Goal: Task Accomplishment & Management: Use online tool/utility

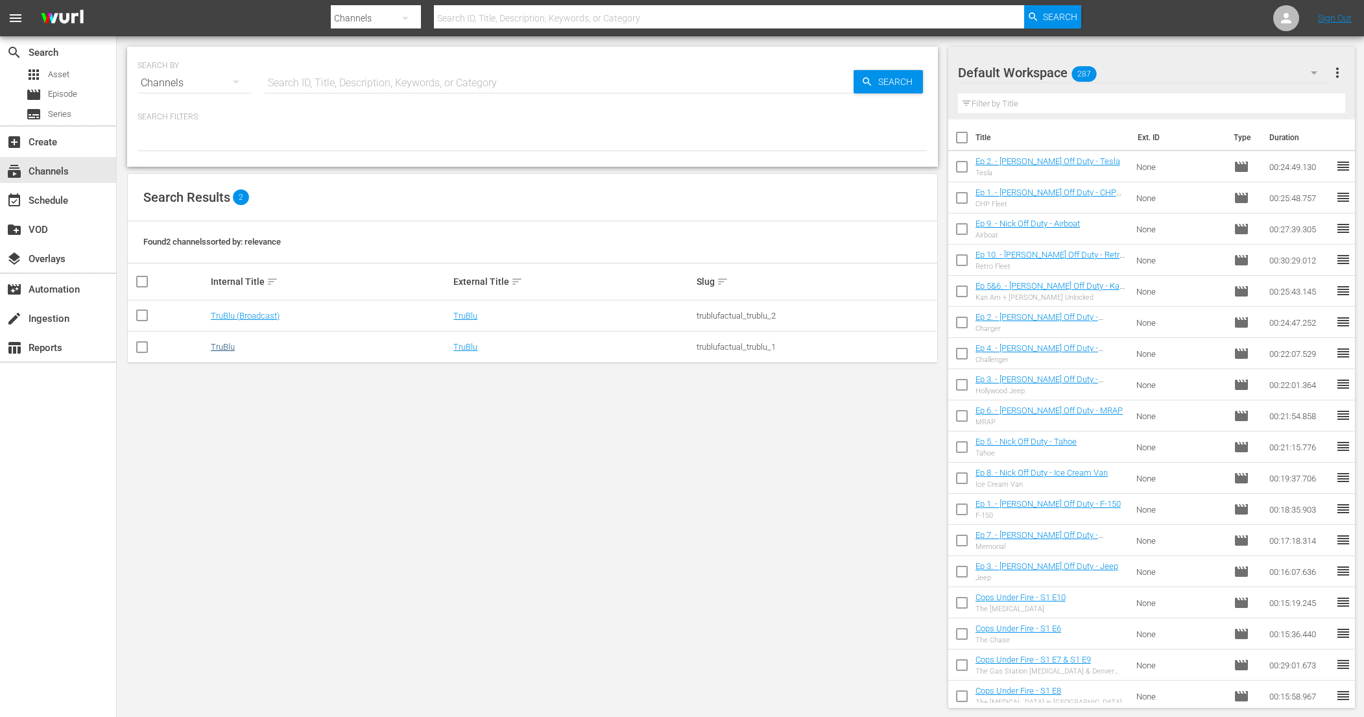
click at [211, 350] on link "TruBlu" at bounding box center [223, 347] width 24 height 10
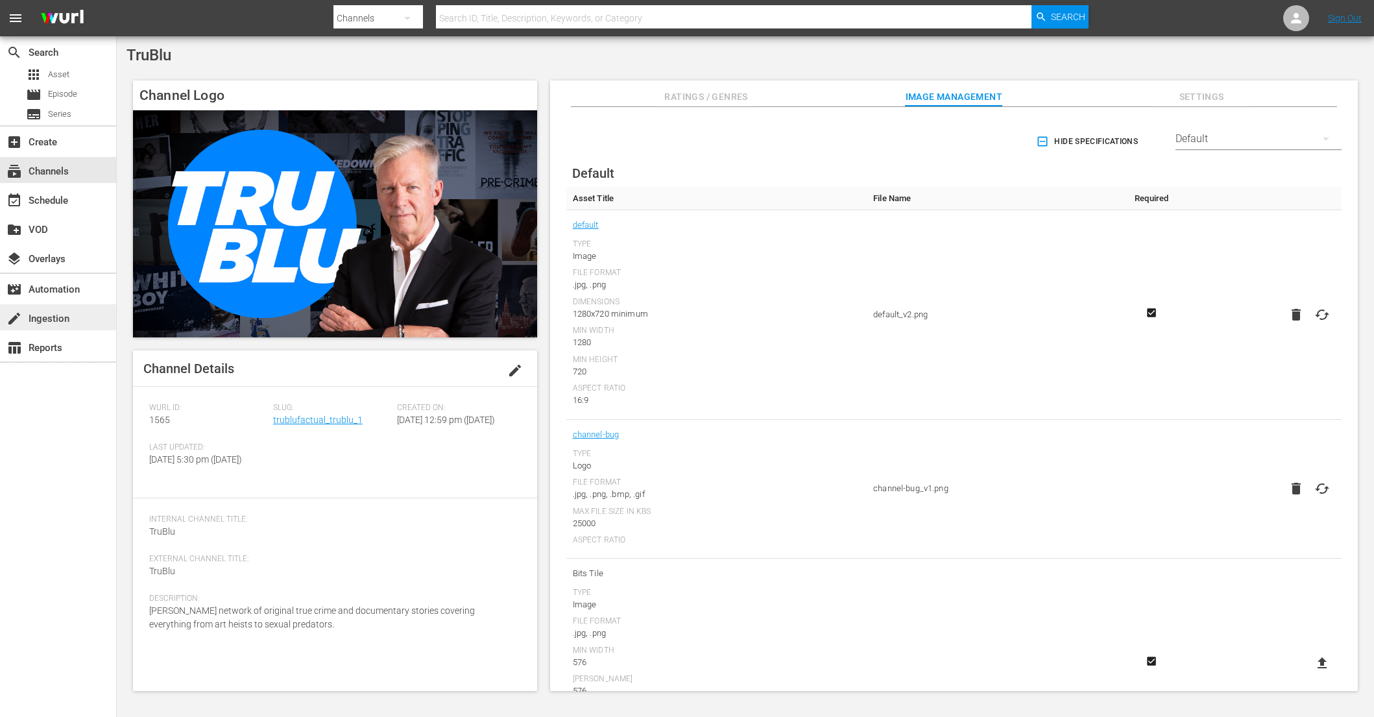
click at [59, 321] on div "create Ingestion" at bounding box center [36, 317] width 73 height 12
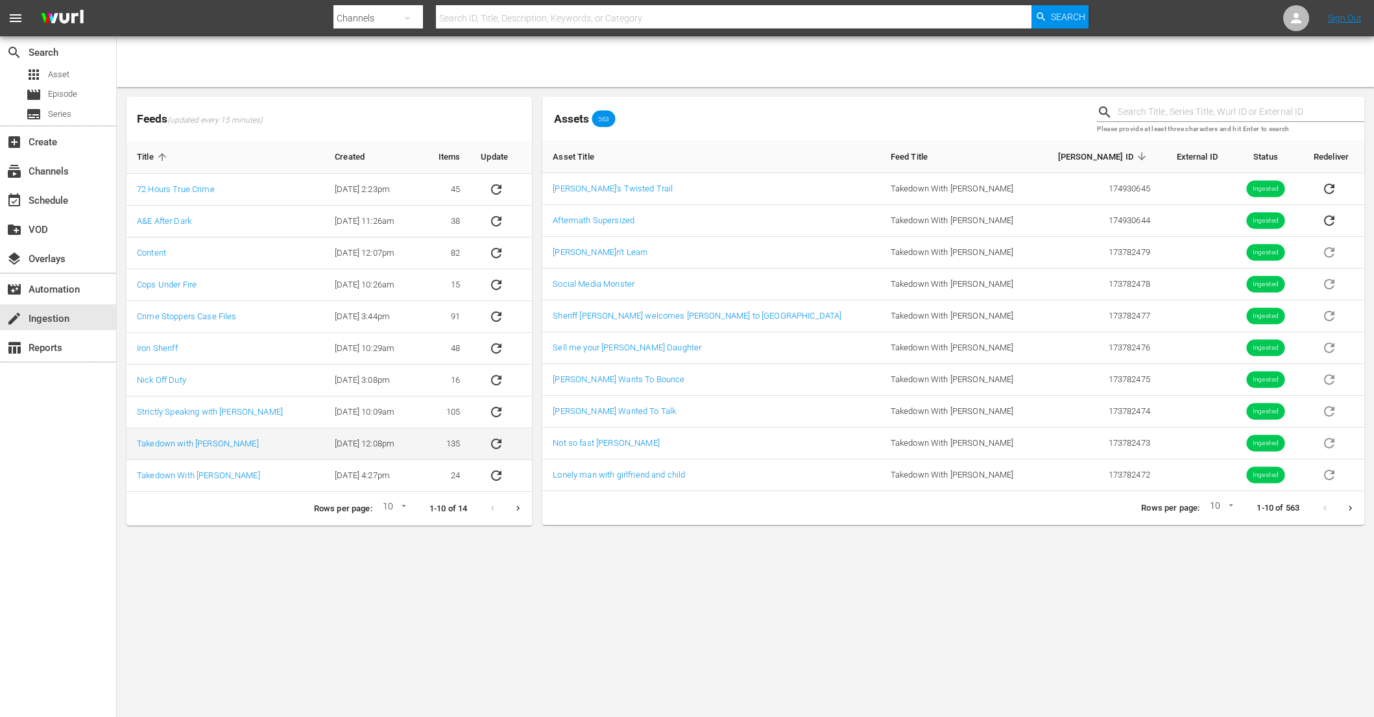
click at [498, 446] on icon "sticky table" at bounding box center [496, 444] width 16 height 16
click at [494, 444] on icon "sticky table" at bounding box center [496, 444] width 16 height 16
click at [222, 442] on link "Takedown with [PERSON_NAME]" at bounding box center [198, 443] width 122 height 10
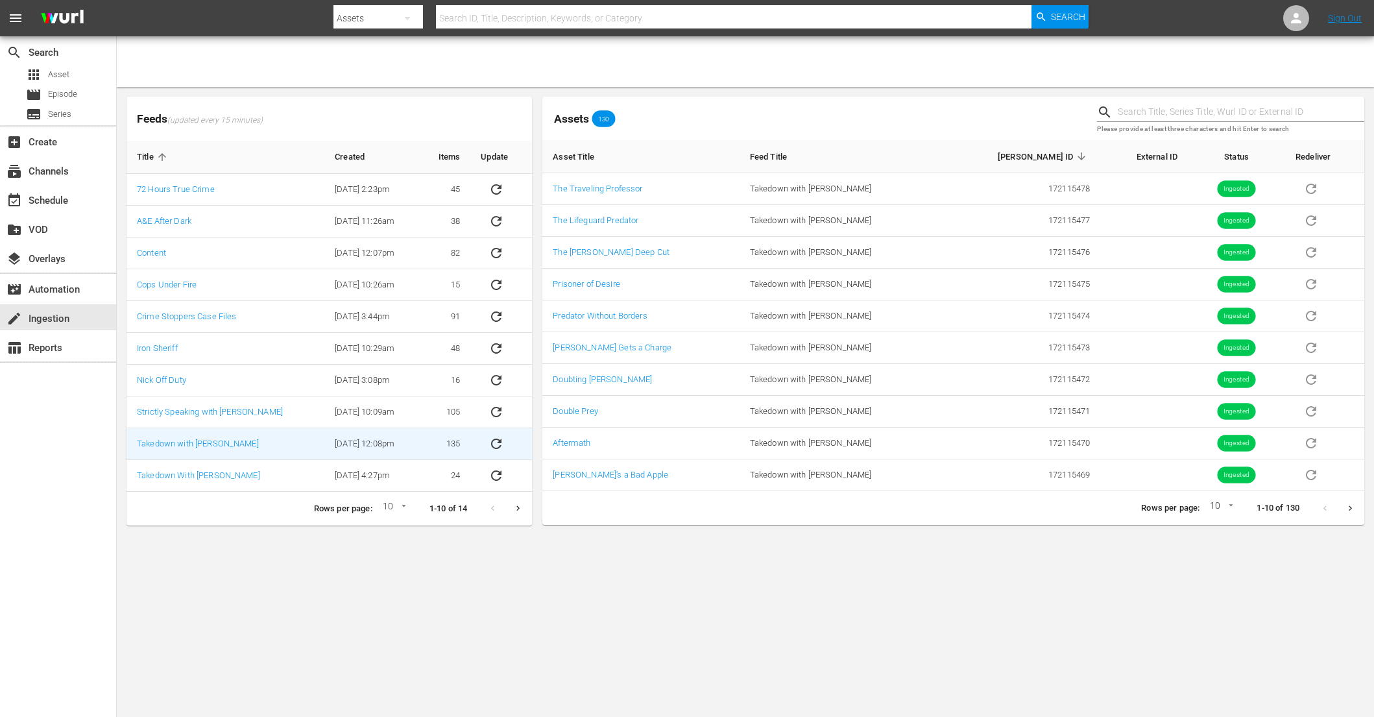
click at [501, 445] on icon "sticky table" at bounding box center [496, 443] width 10 height 10
click at [580, 445] on link "Aftermath" at bounding box center [572, 443] width 38 height 10
click at [499, 442] on icon "sticky table" at bounding box center [496, 443] width 10 height 10
click at [503, 450] on icon "sticky table" at bounding box center [496, 444] width 16 height 16
click at [498, 444] on icon "sticky table" at bounding box center [496, 444] width 16 height 16
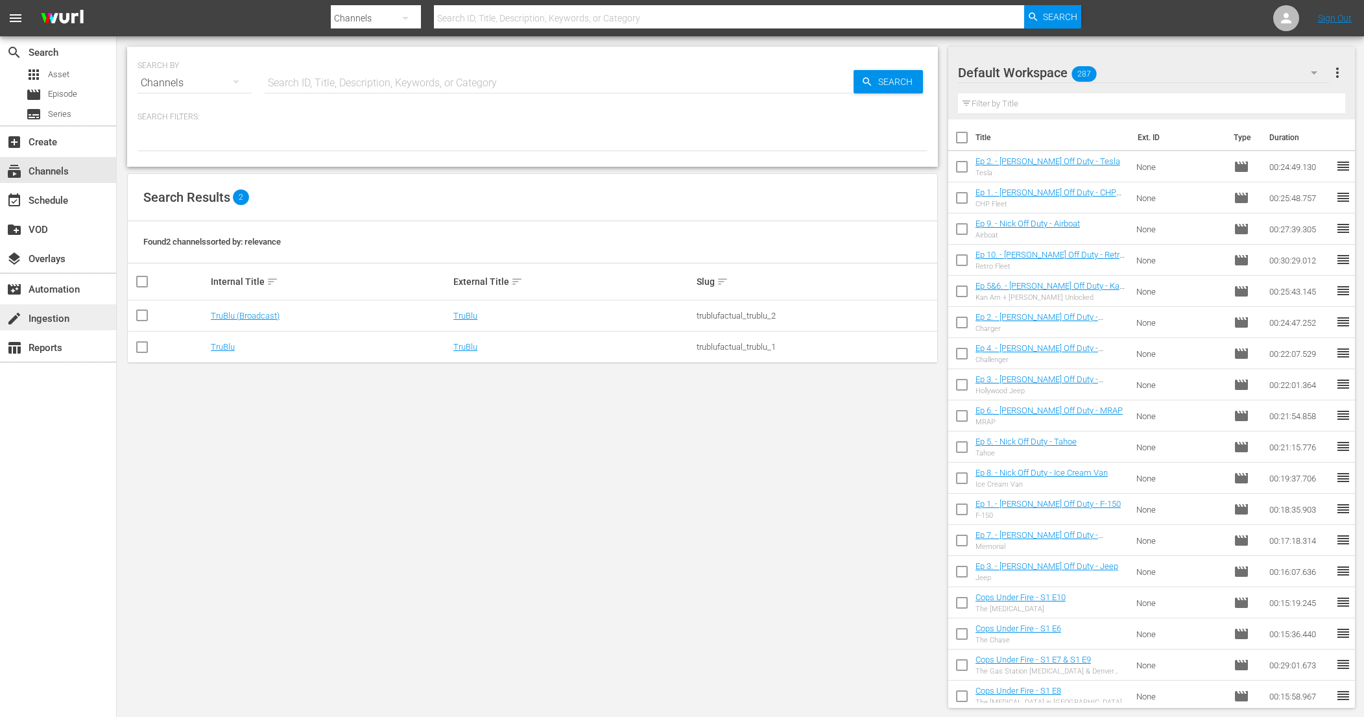
click at [53, 329] on div "create Ingestion" at bounding box center [58, 317] width 116 height 26
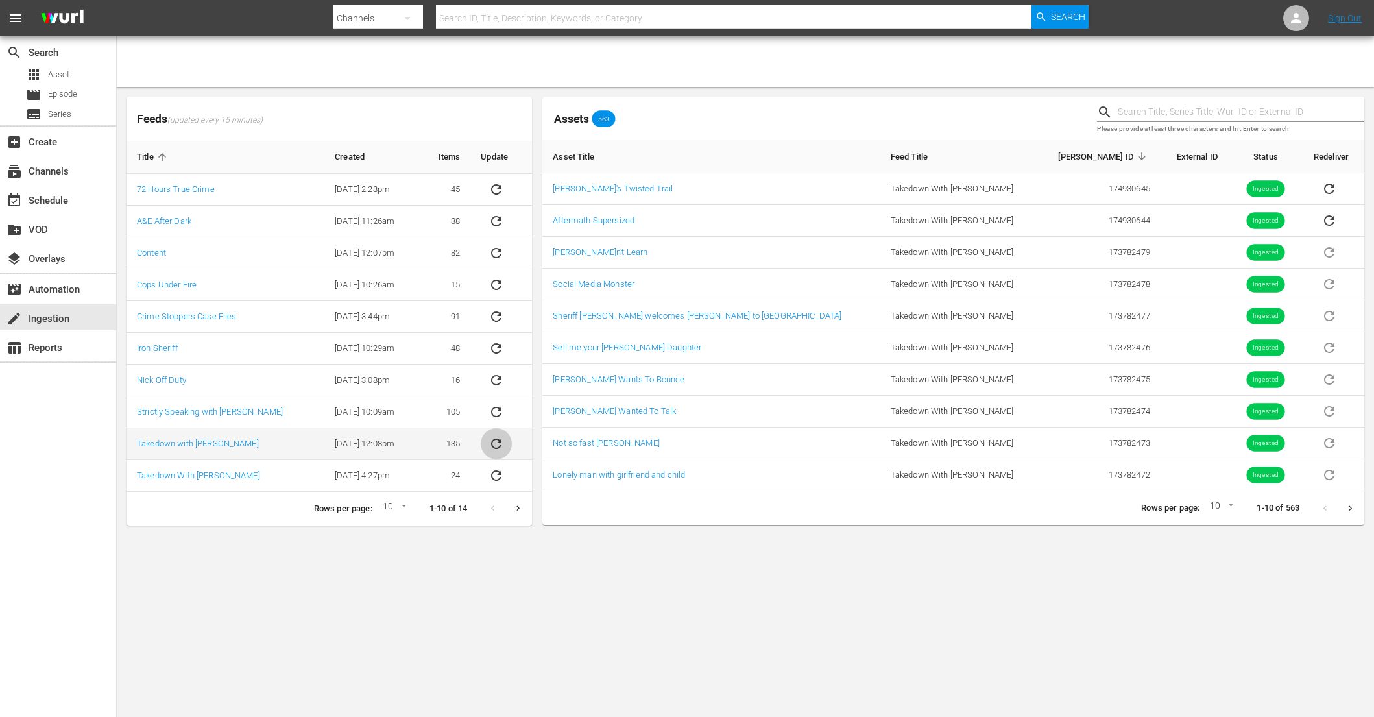
click at [501, 443] on icon "sticky table" at bounding box center [496, 444] width 16 height 16
click at [501, 441] on icon "sticky table" at bounding box center [496, 443] width 10 height 10
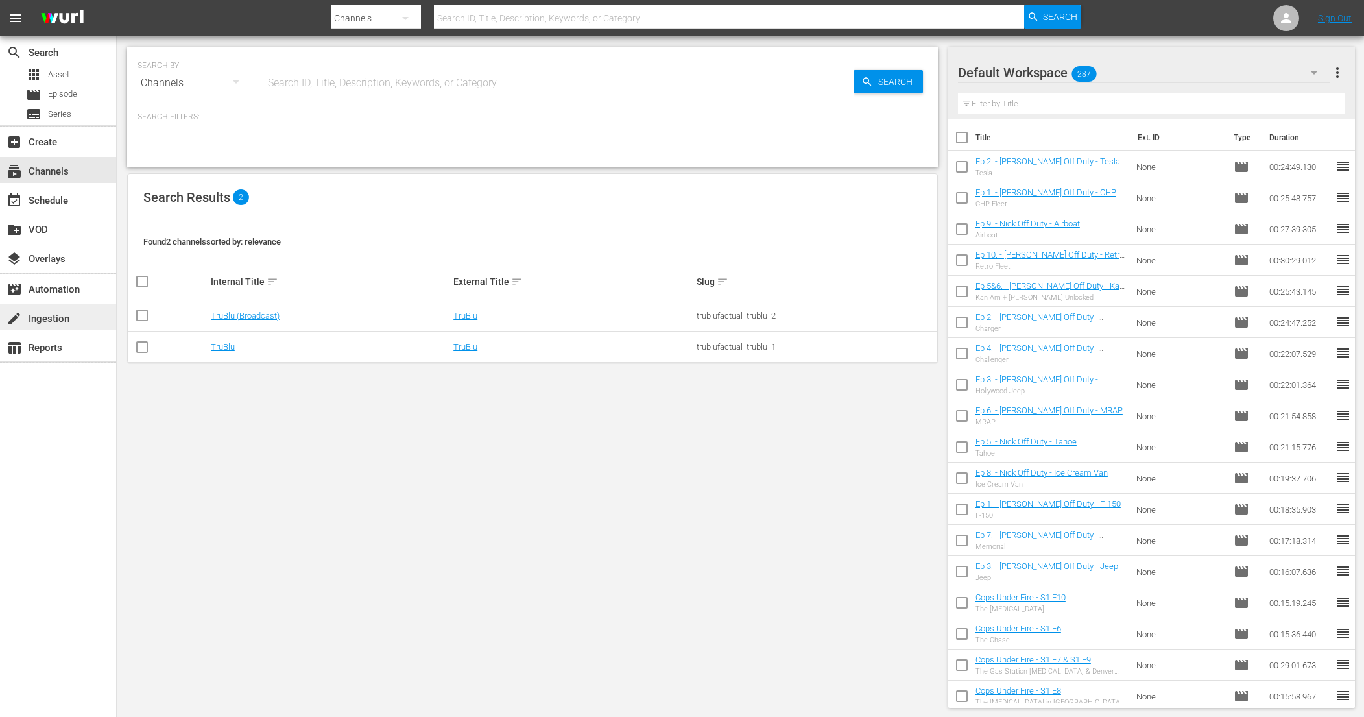
click at [53, 309] on div "create Ingestion" at bounding box center [58, 317] width 116 height 26
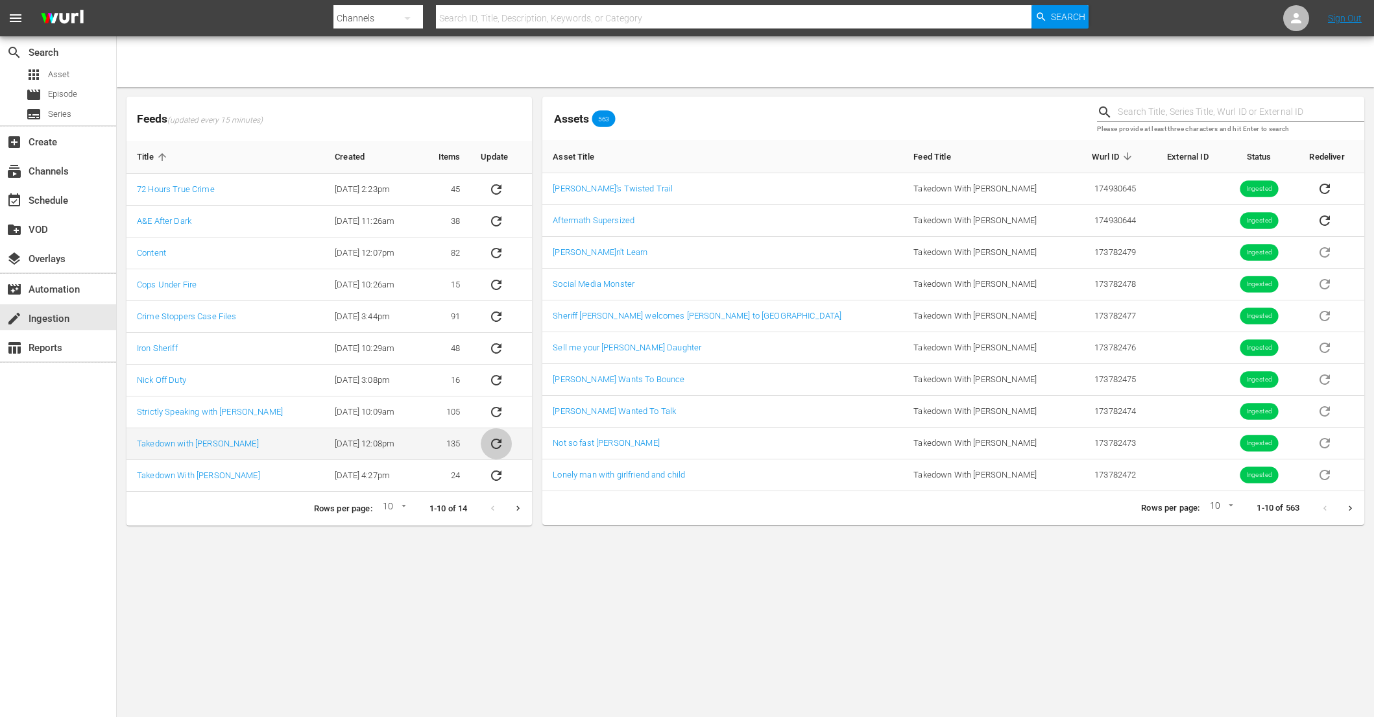
click at [503, 441] on icon "sticky table" at bounding box center [496, 444] width 16 height 16
click at [497, 442] on icon "sticky table" at bounding box center [496, 444] width 16 height 16
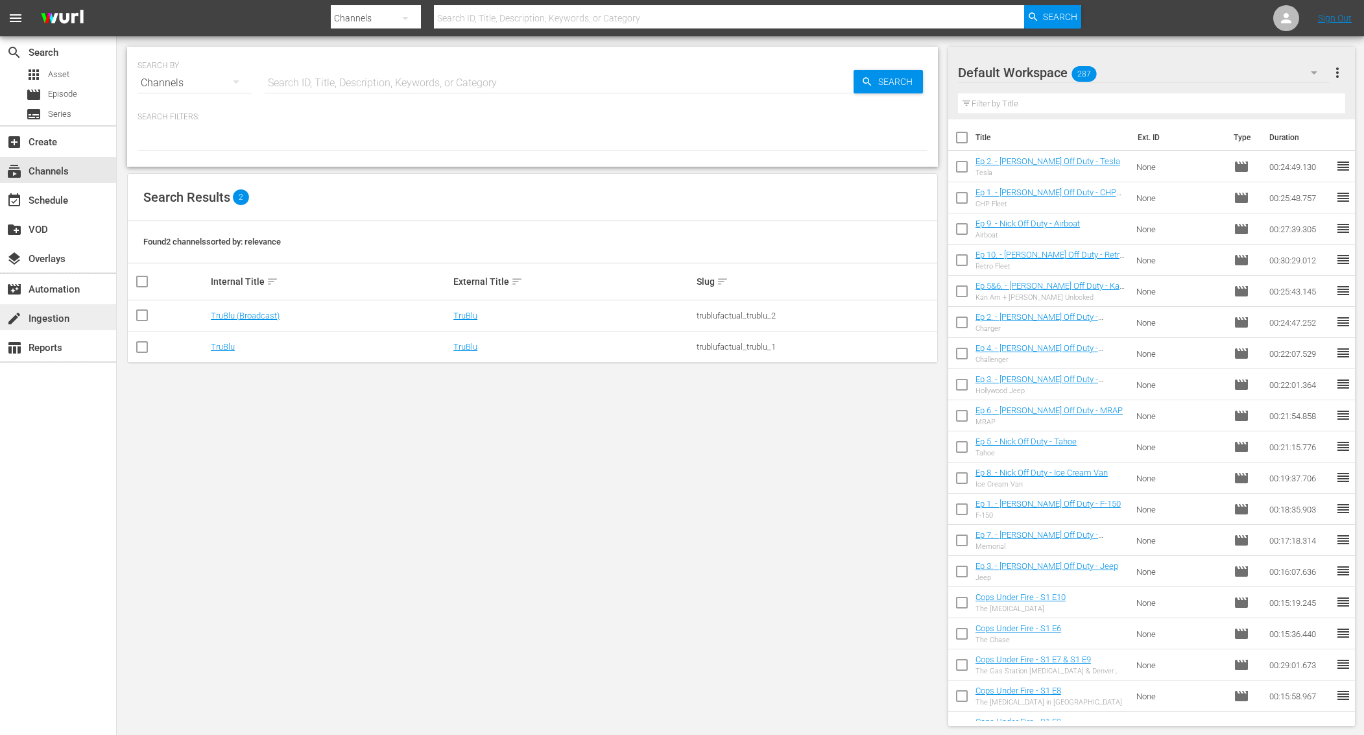
click at [53, 315] on div "create Ingestion" at bounding box center [36, 317] width 73 height 12
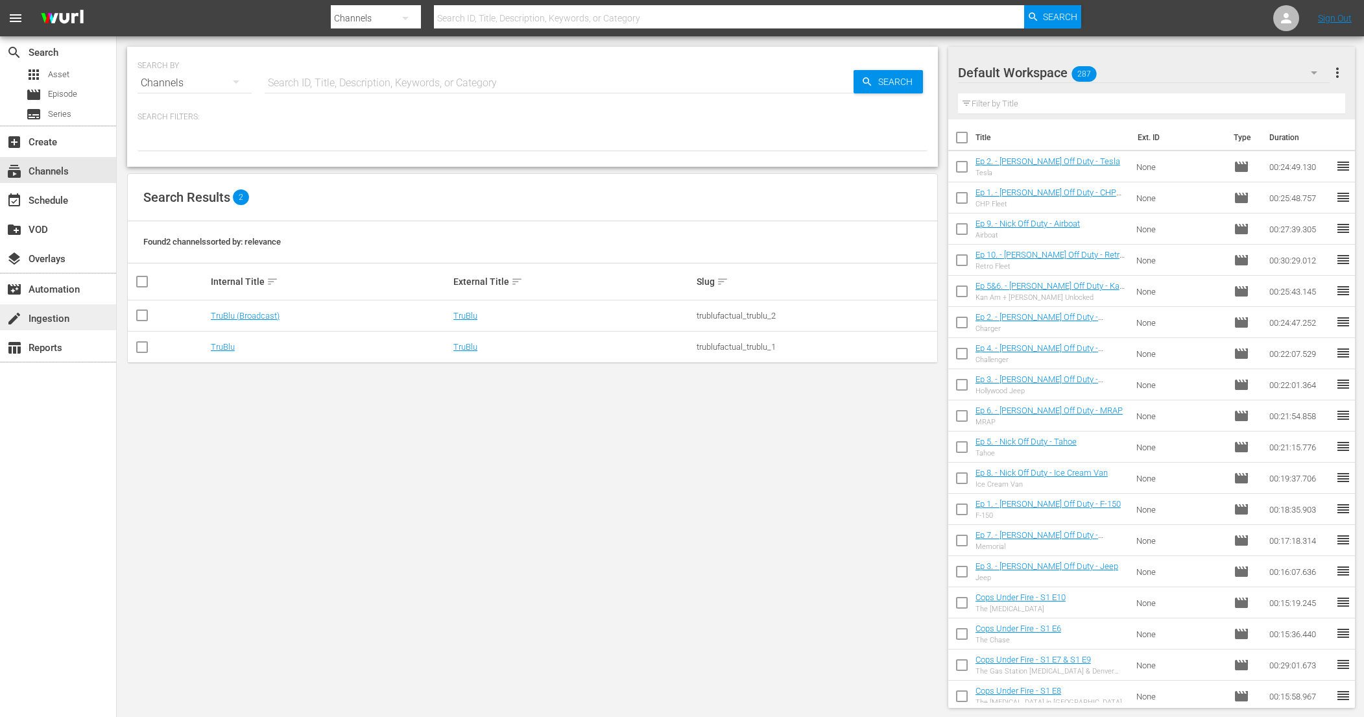
click at [60, 316] on div "create Ingestion" at bounding box center [36, 317] width 73 height 12
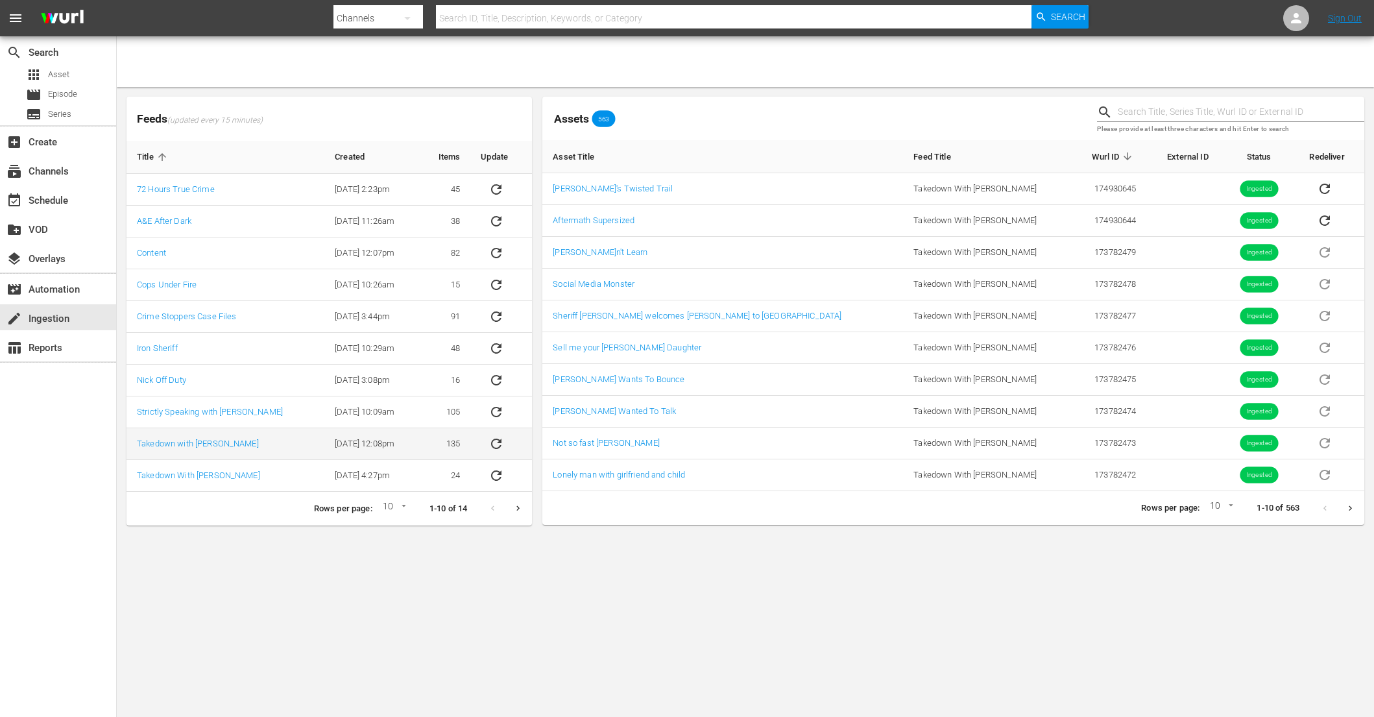
click at [502, 444] on icon "sticky table" at bounding box center [496, 444] width 16 height 16
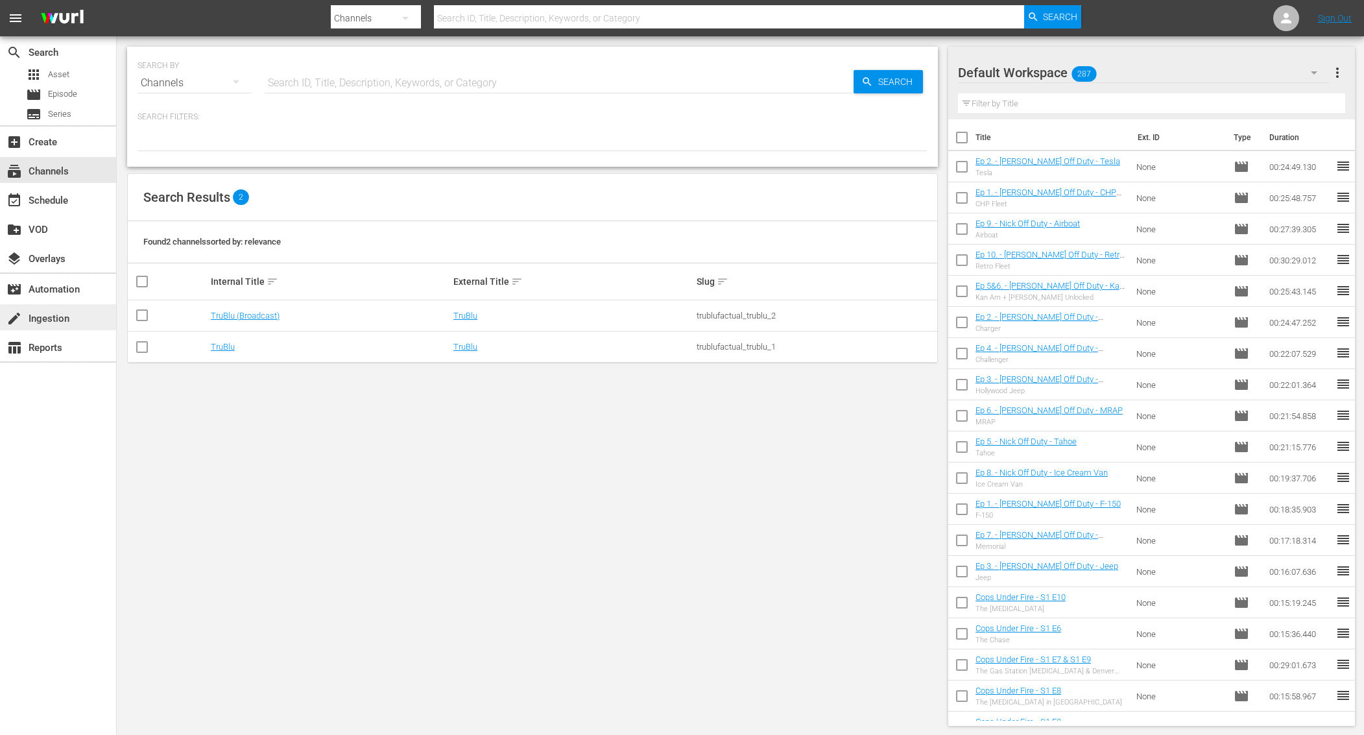
click at [52, 322] on div "create Ingestion" at bounding box center [36, 317] width 73 height 12
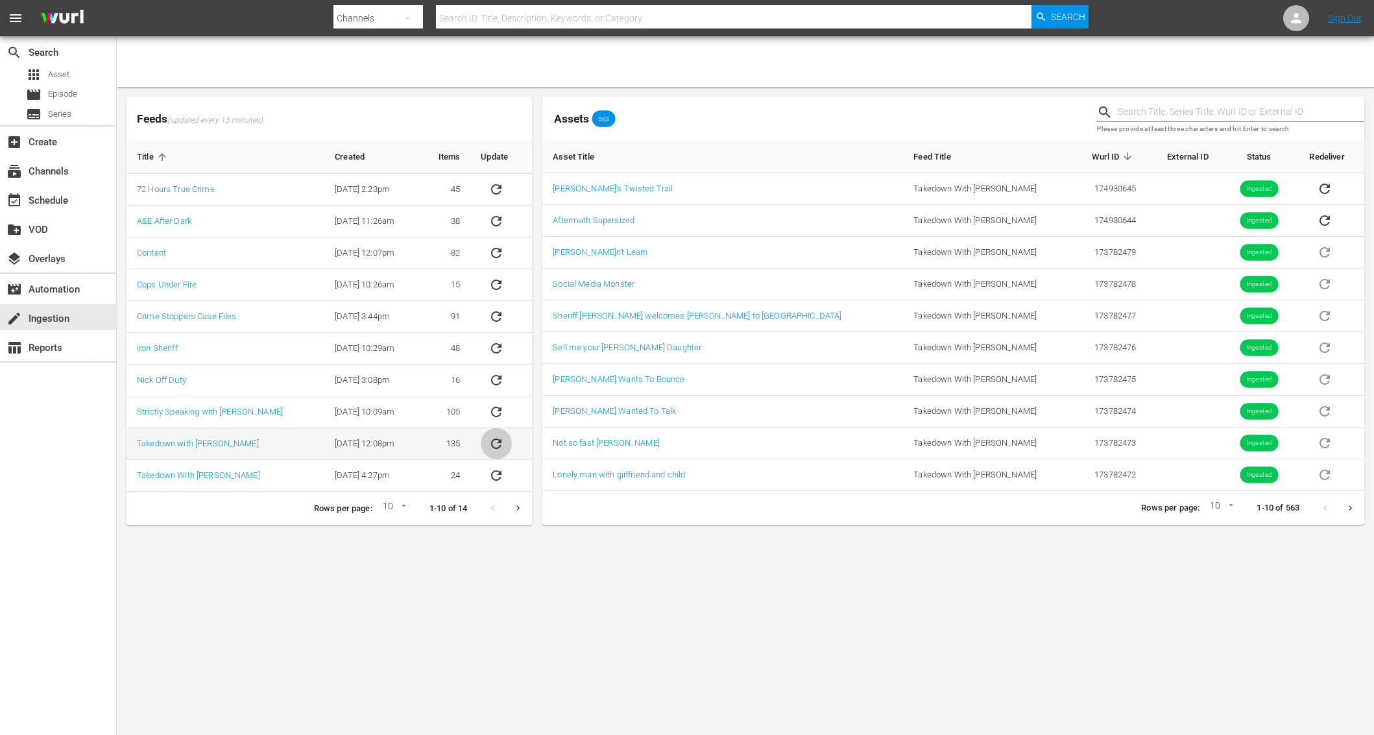
click at [495, 438] on icon "sticky table" at bounding box center [496, 444] width 16 height 16
click at [490, 448] on icon "sticky table" at bounding box center [496, 444] width 16 height 16
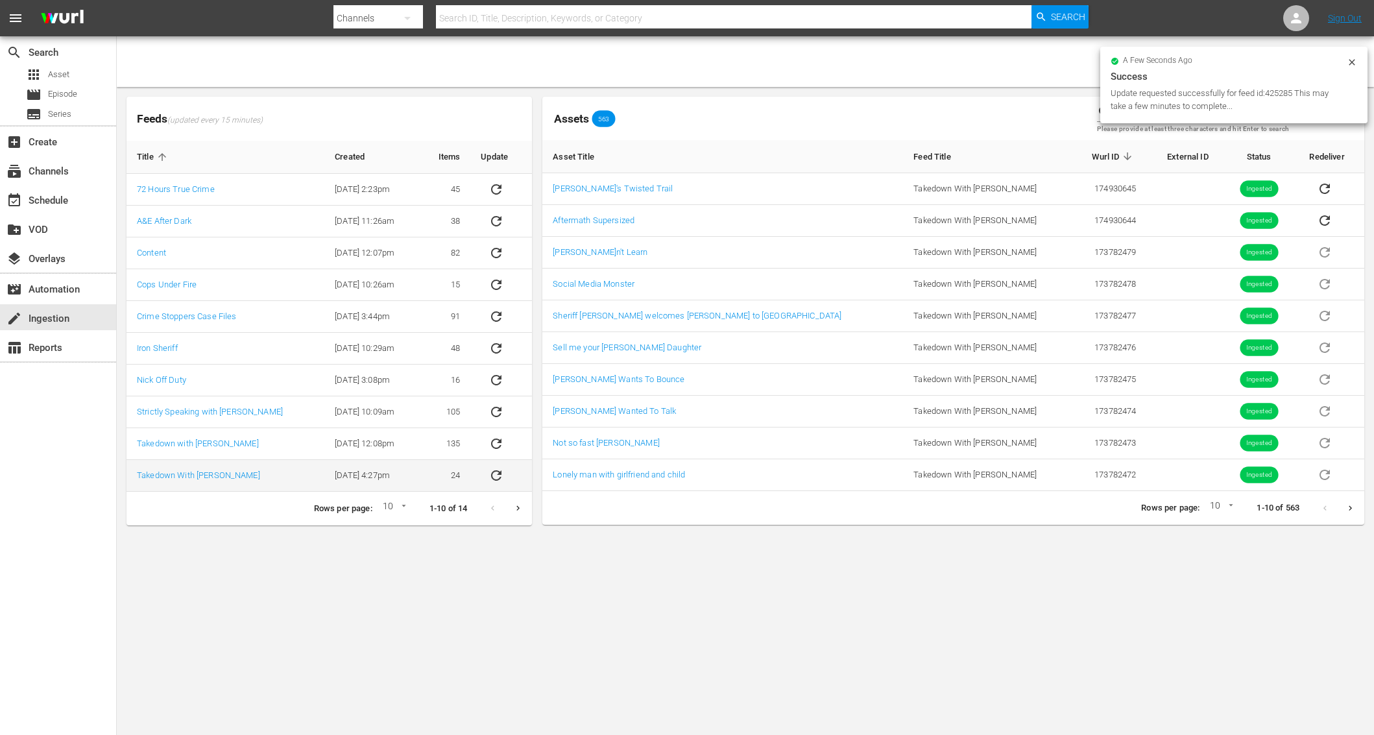
click at [499, 472] on icon "sticky table" at bounding box center [496, 475] width 10 height 10
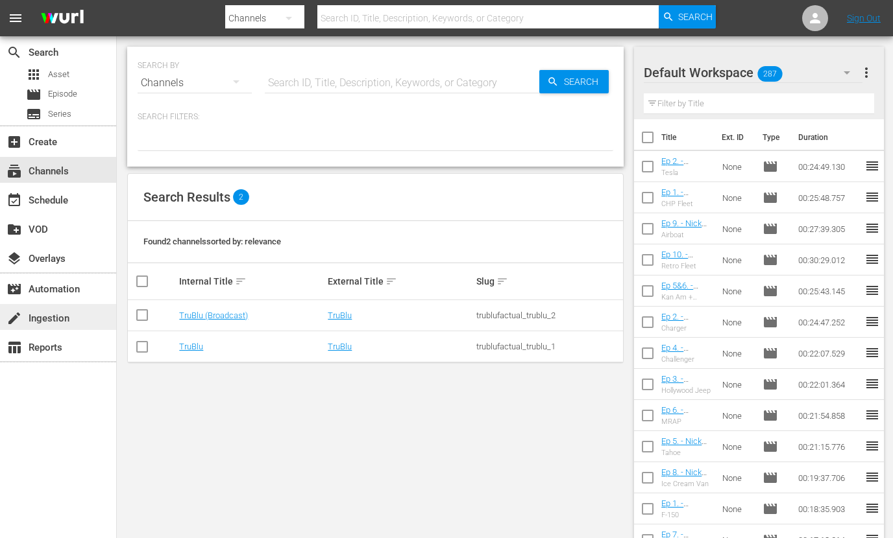
click at [51, 318] on div "create Ingestion" at bounding box center [36, 317] width 73 height 12
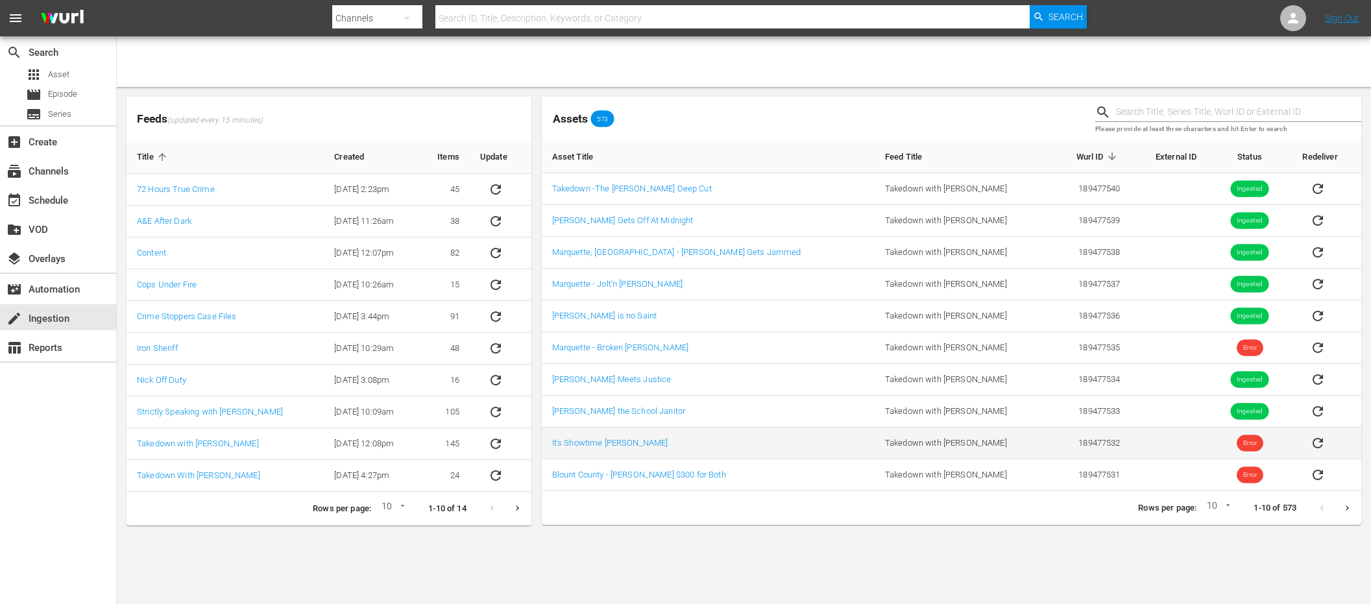
click at [1236, 445] on span "Error" at bounding box center [1249, 443] width 27 height 10
click at [1236, 446] on span "Error" at bounding box center [1249, 443] width 27 height 10
click at [1236, 438] on div "Error" at bounding box center [1249, 443] width 27 height 17
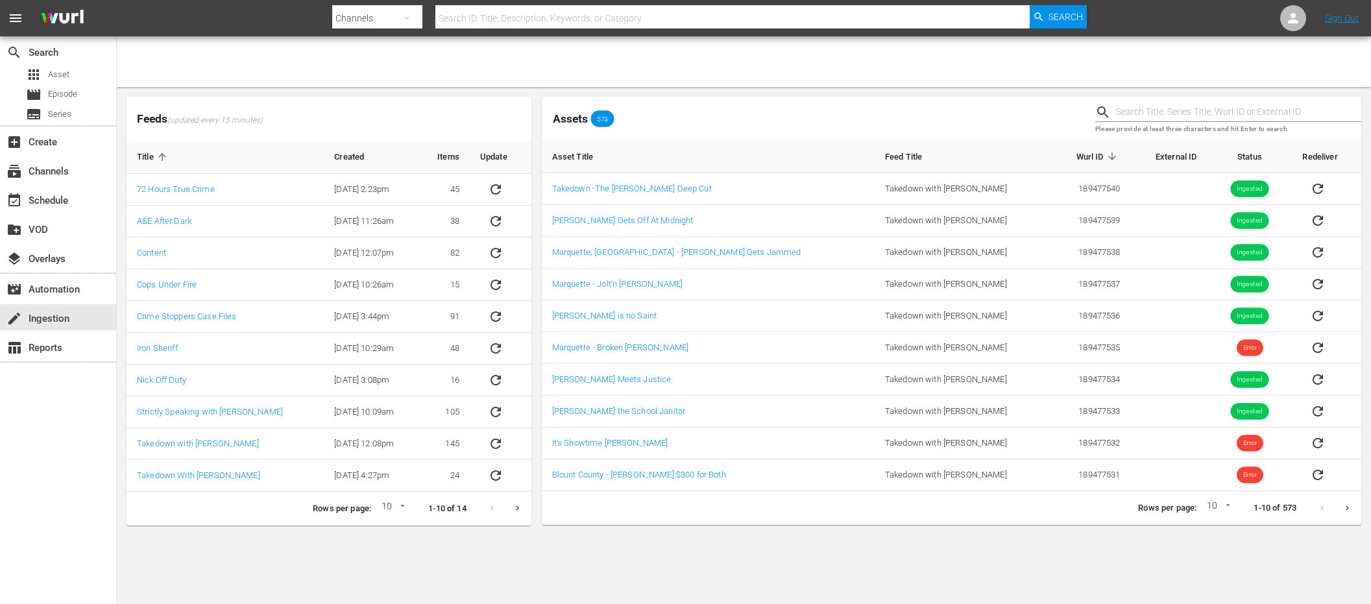
click at [1345, 511] on icon "Next page" at bounding box center [1347, 508] width 10 height 10
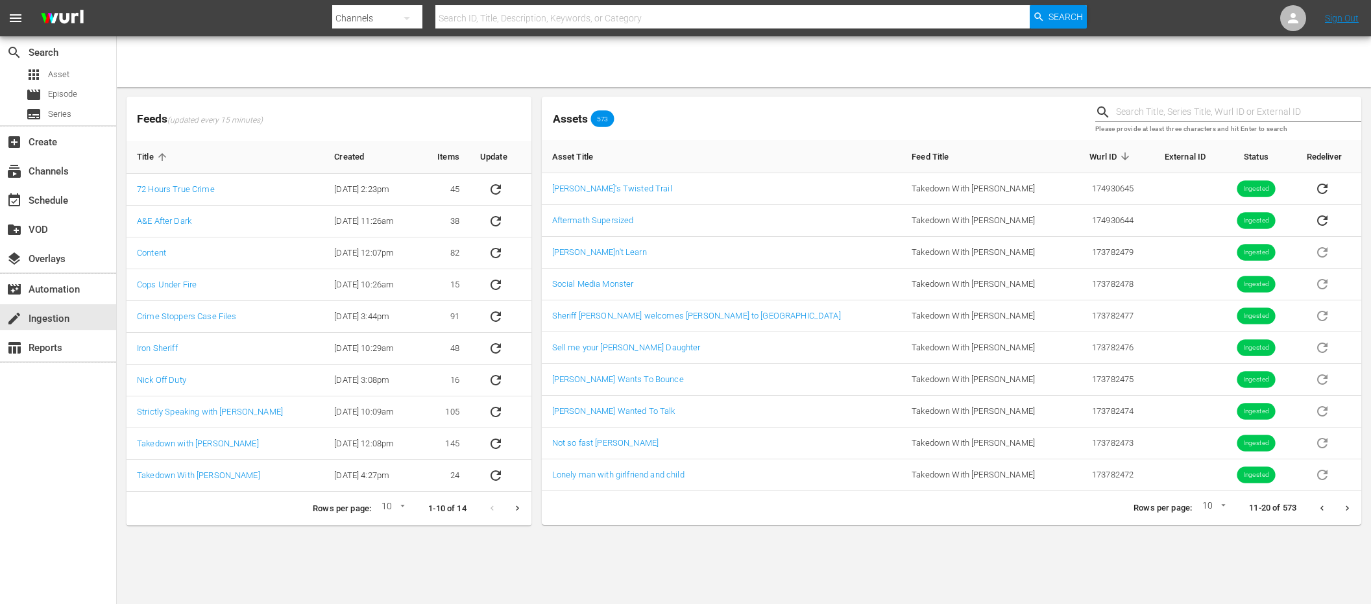
click at [1319, 509] on icon "Previous page" at bounding box center [1322, 508] width 10 height 10
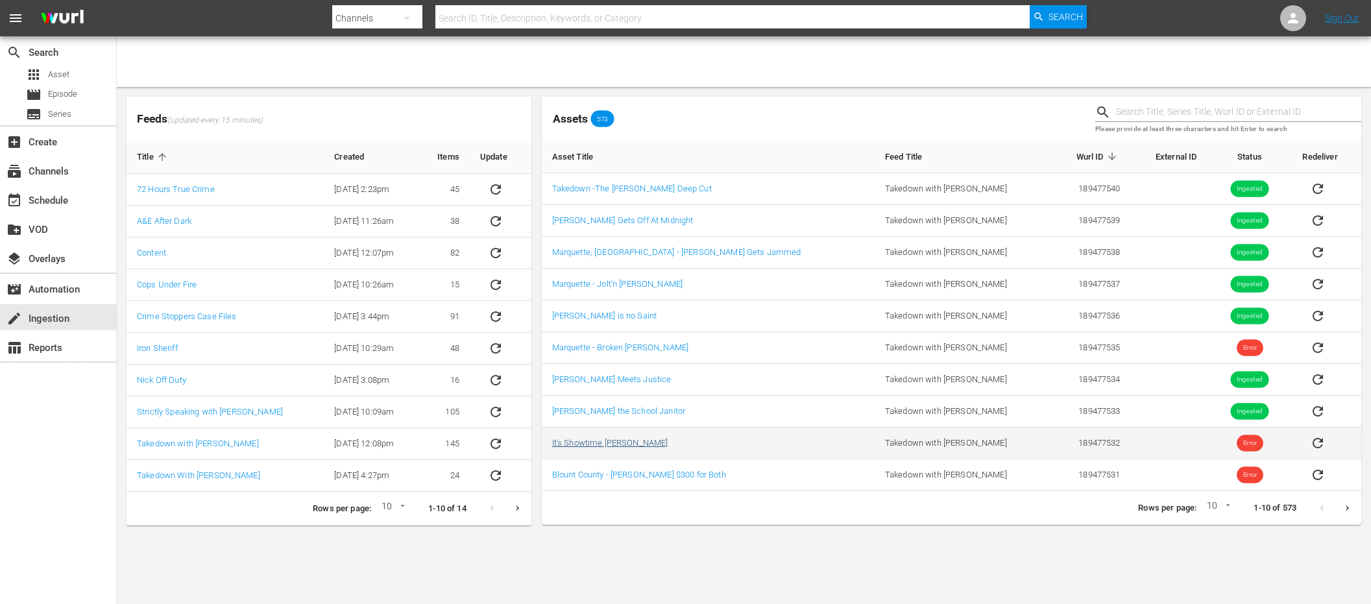
click at [614, 442] on link "It's Showtime [PERSON_NAME]" at bounding box center [610, 443] width 116 height 10
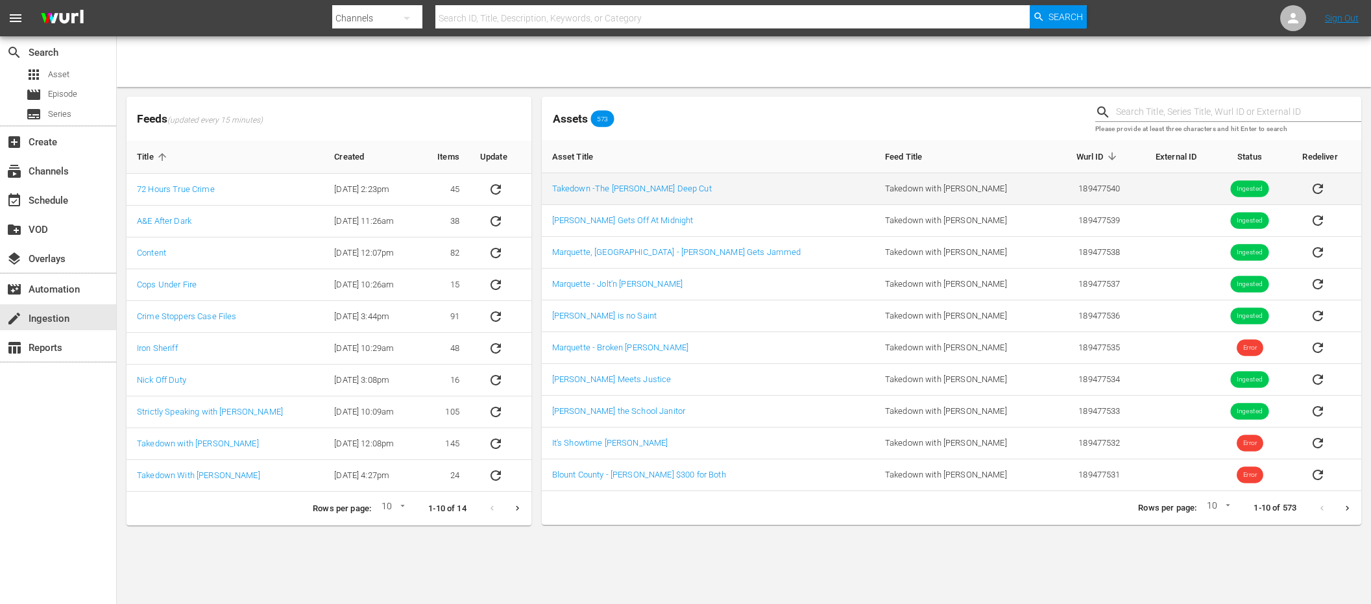
click at [1231, 192] on span "Ingested" at bounding box center [1249, 189] width 38 height 10
click at [1230, 192] on span "Ingested" at bounding box center [1249, 189] width 38 height 10
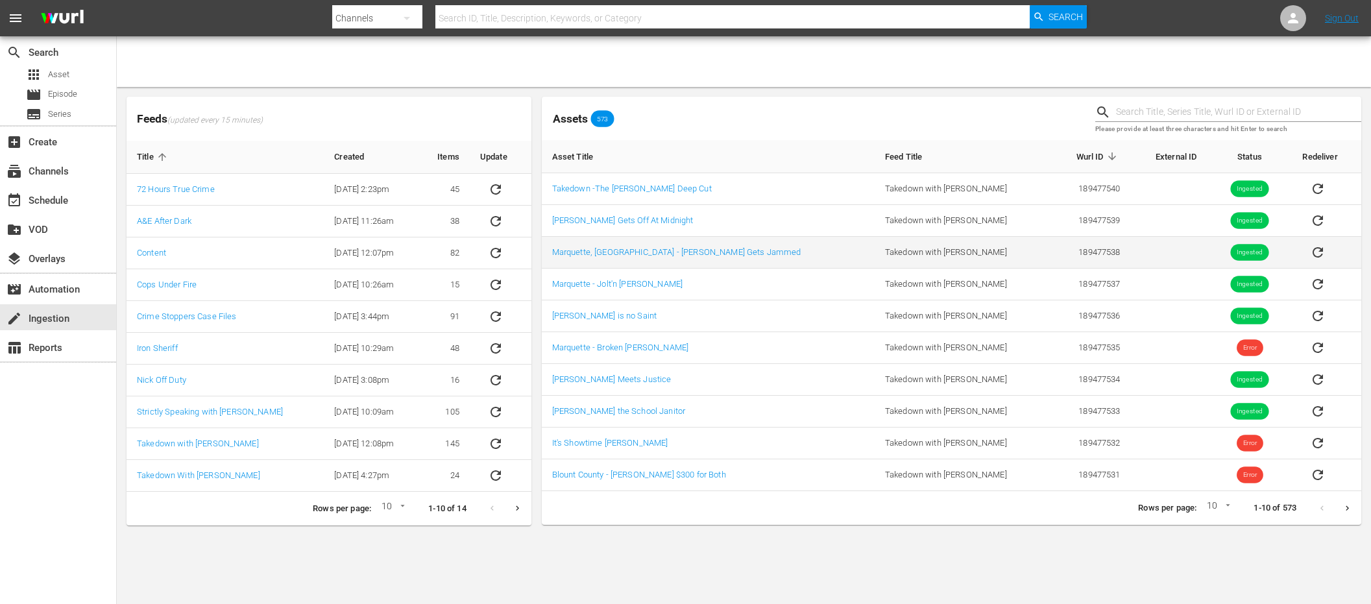
click at [1206, 260] on td "Ingested" at bounding box center [1248, 253] width 85 height 32
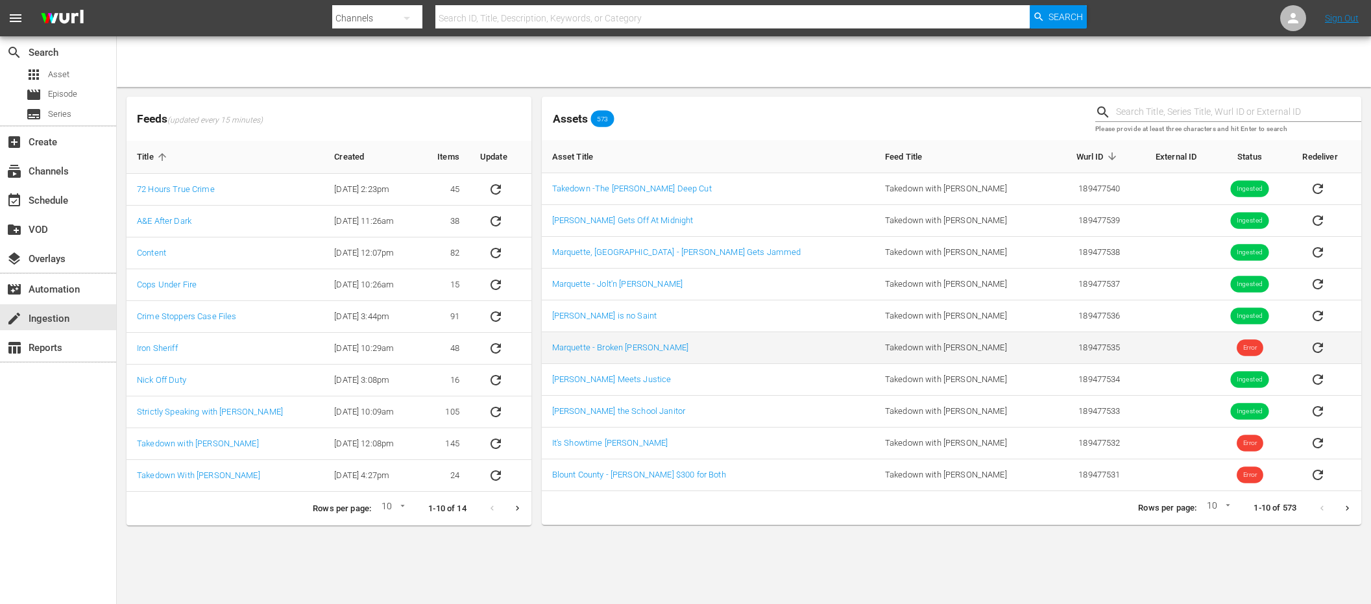
click at [1236, 348] on span "Error" at bounding box center [1249, 348] width 27 height 10
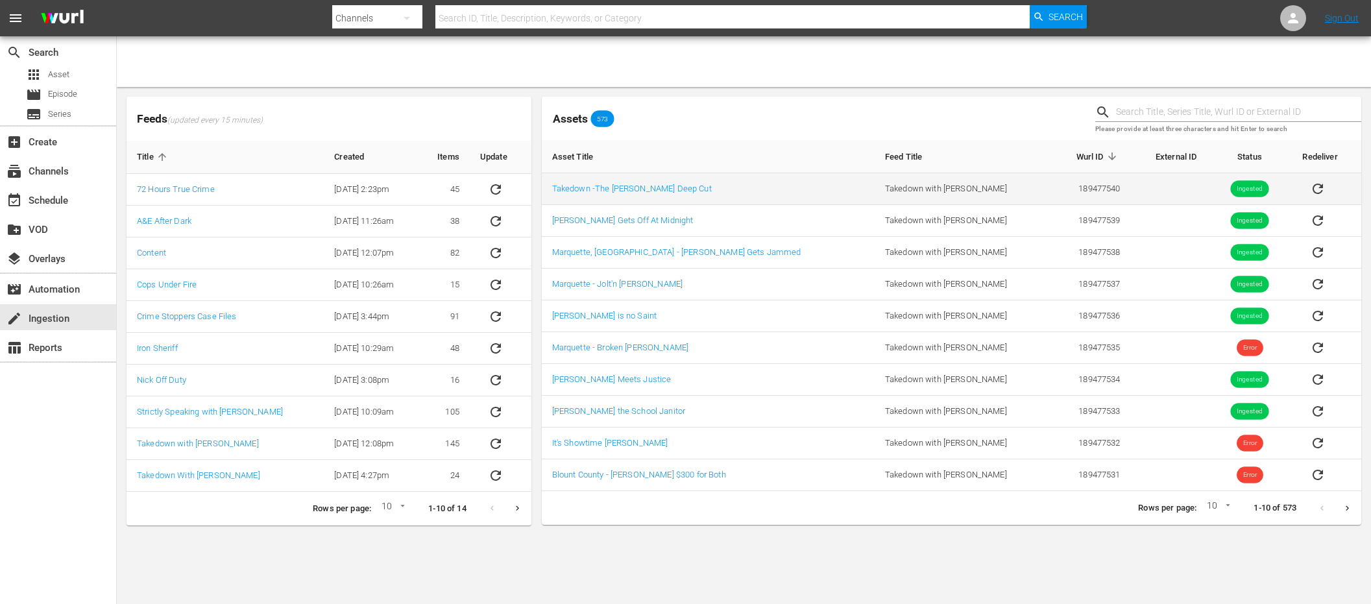
click at [1230, 187] on span "Ingested" at bounding box center [1249, 189] width 38 height 10
click at [992, 117] on div "Assets 573" at bounding box center [813, 118] width 543 height 21
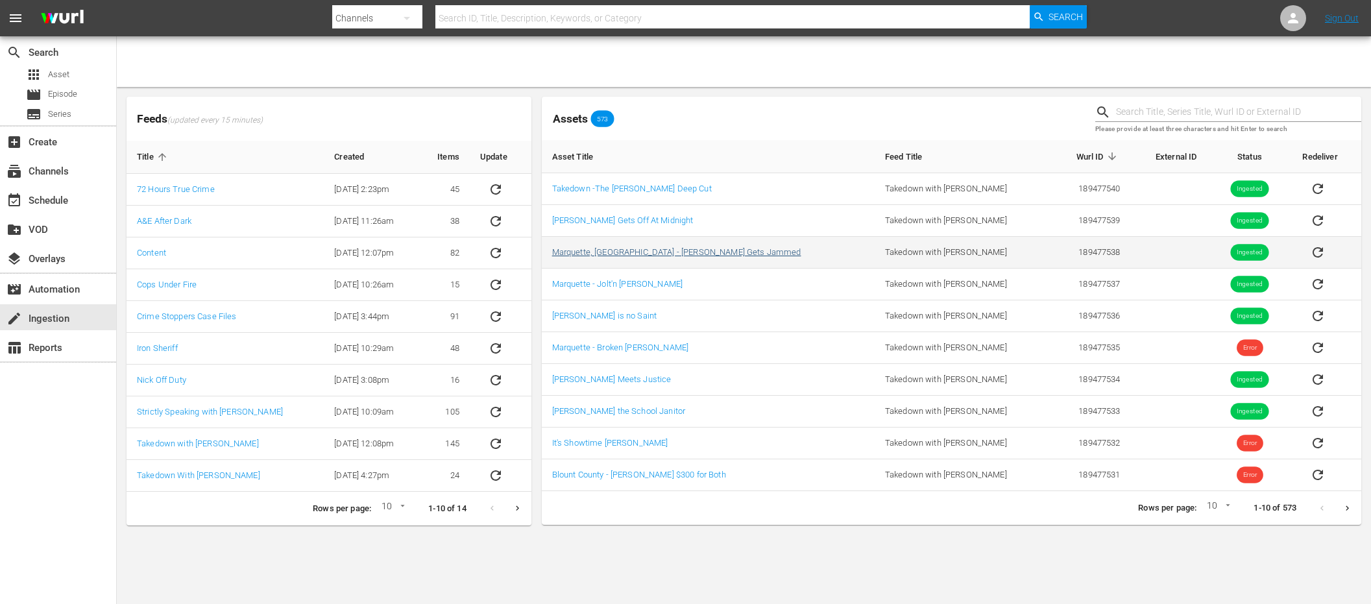
click at [675, 250] on link "Marquette, [GEOGRAPHIC_DATA] - [PERSON_NAME] Gets Jammed" at bounding box center [676, 252] width 249 height 10
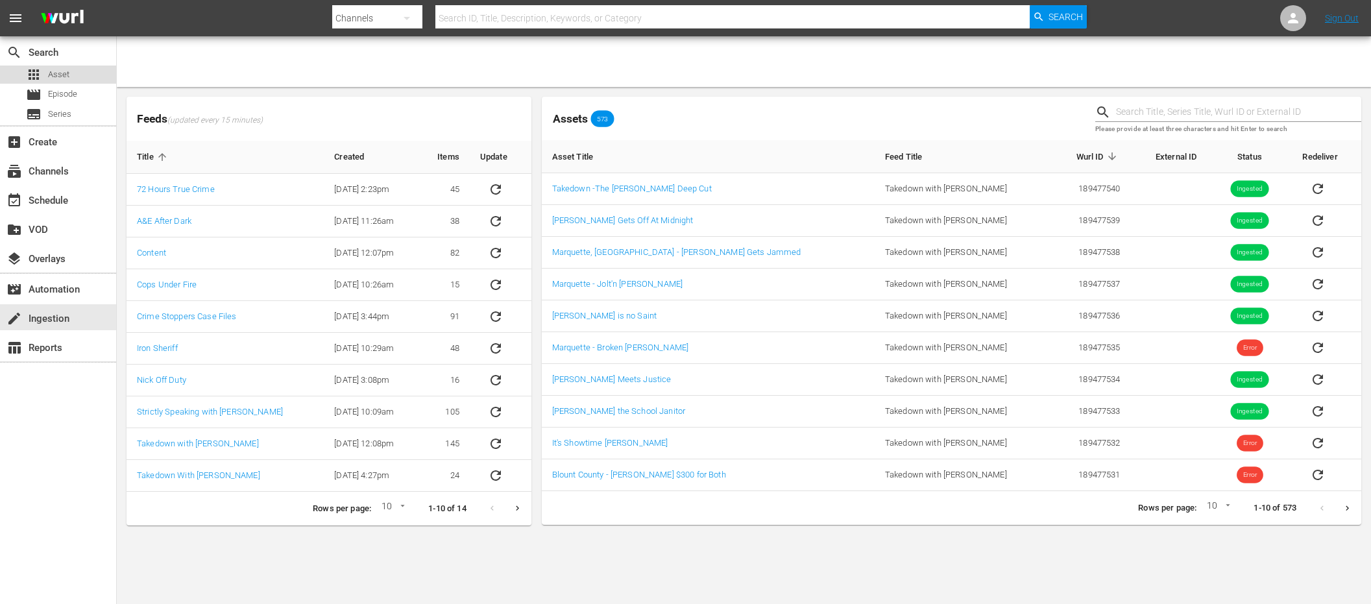
click at [67, 77] on span "Asset" at bounding box center [58, 74] width 21 height 13
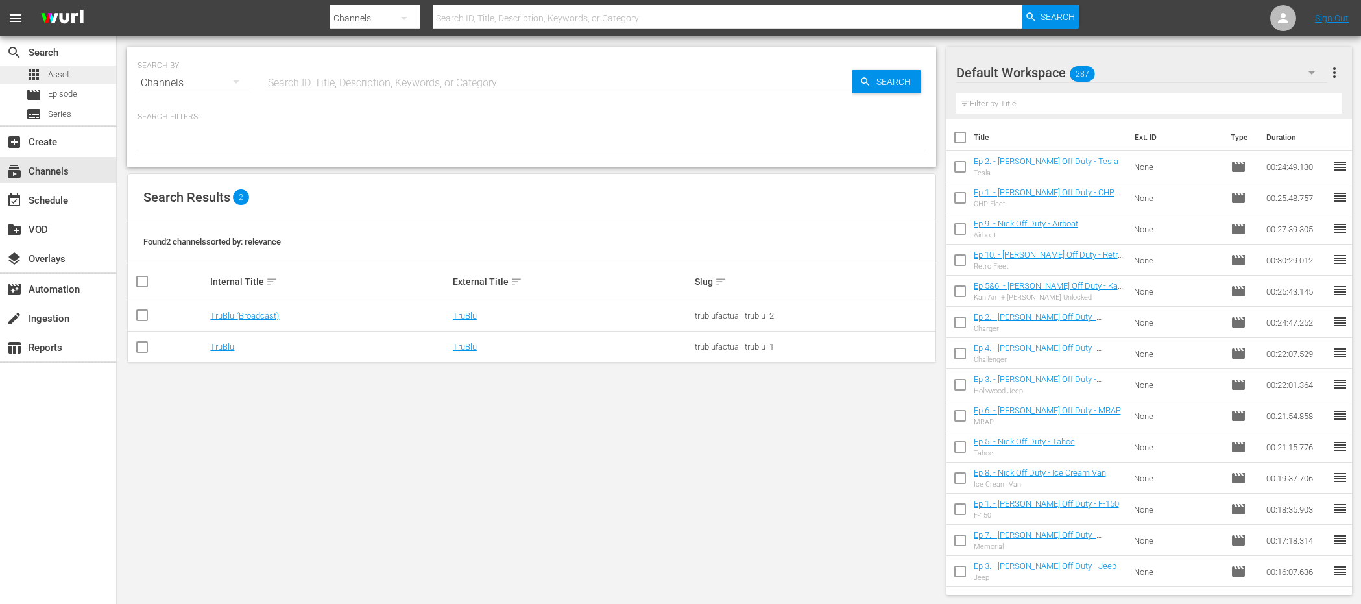
click at [78, 75] on div "apps Asset" at bounding box center [58, 75] width 116 height 18
